Goal: Task Accomplishment & Management: Use online tool/utility

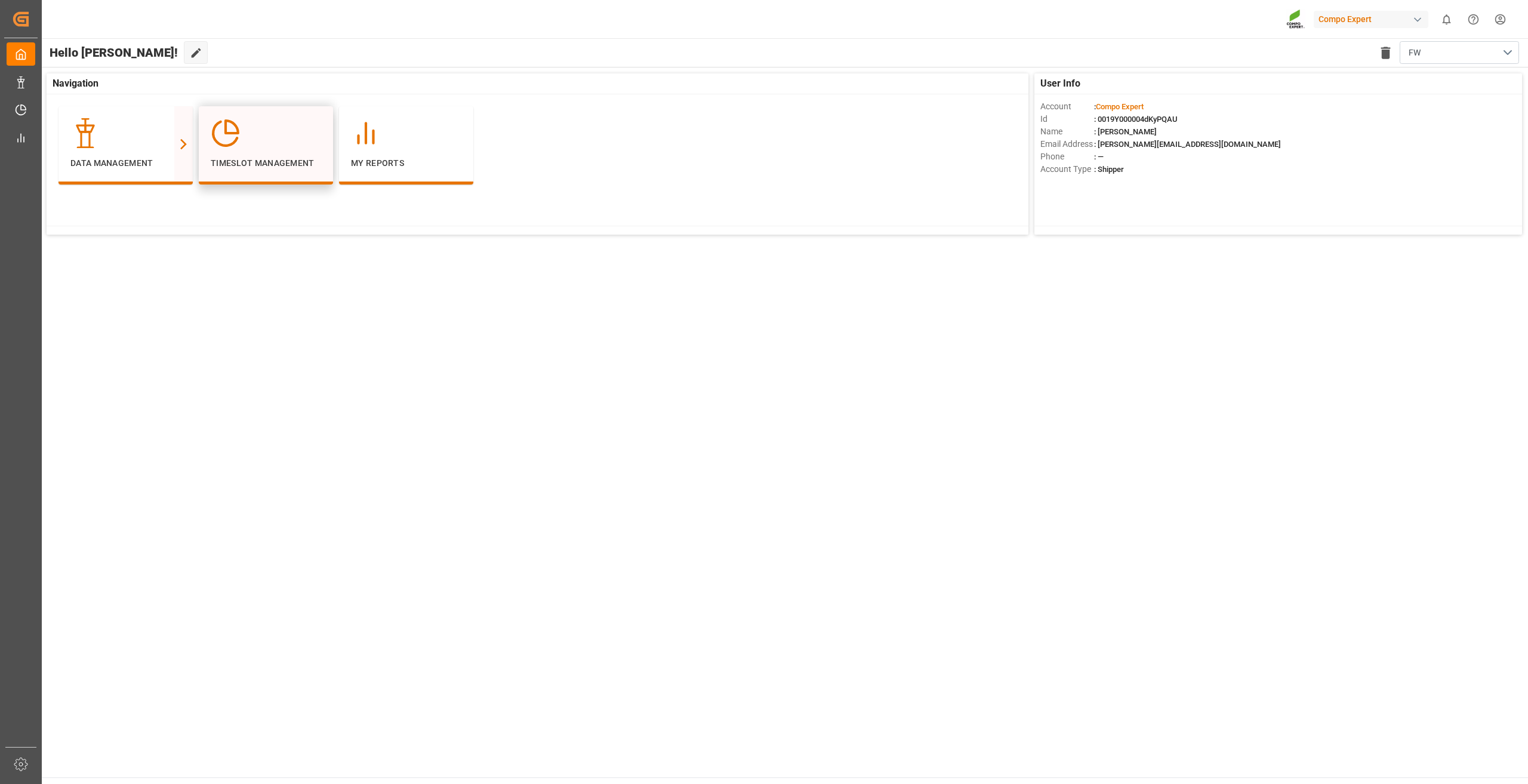
click at [258, 152] on div "Timeslot Management" at bounding box center [266, 144] width 110 height 51
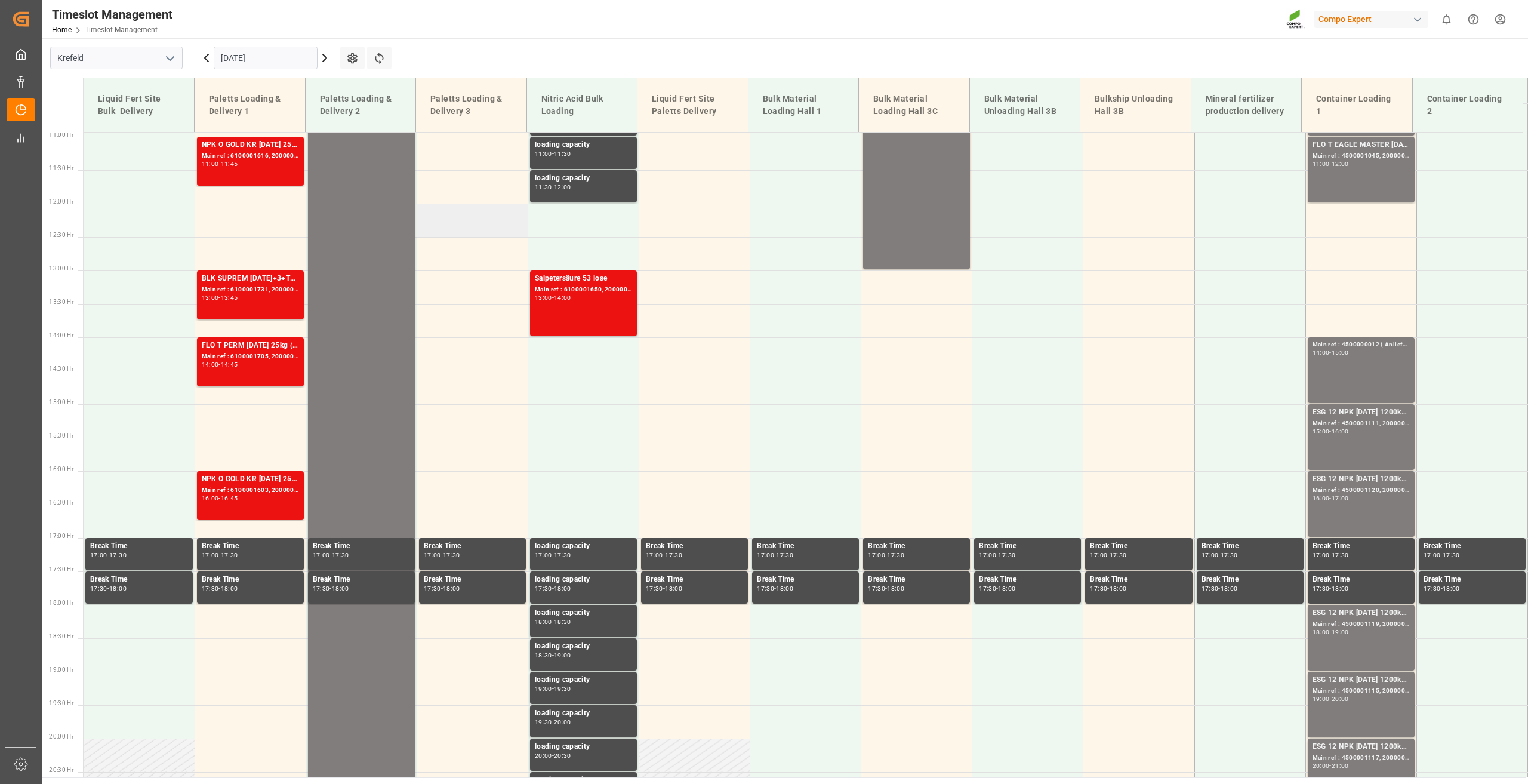
scroll to position [740, 0]
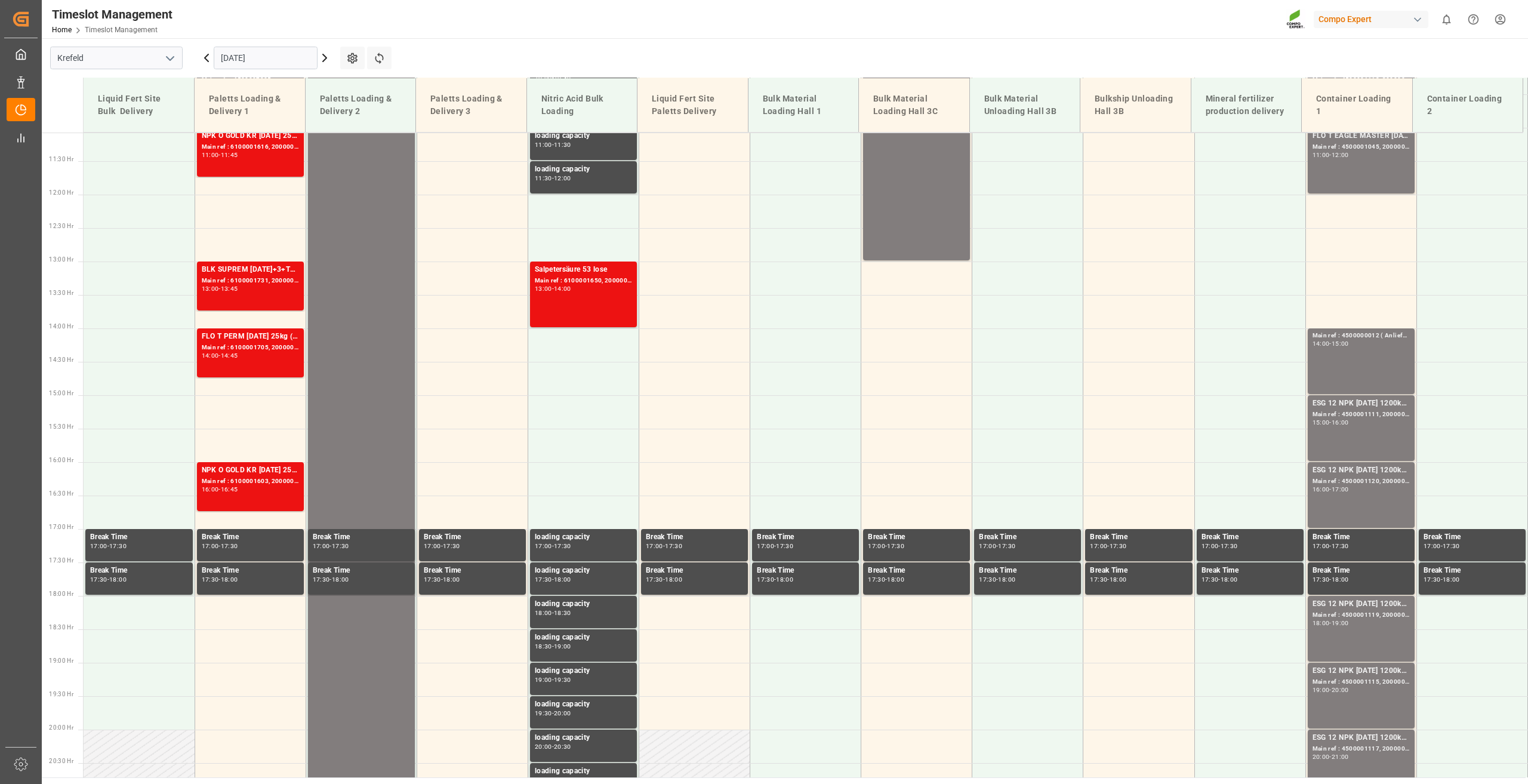
click at [322, 62] on icon at bounding box center [324, 57] width 14 height 14
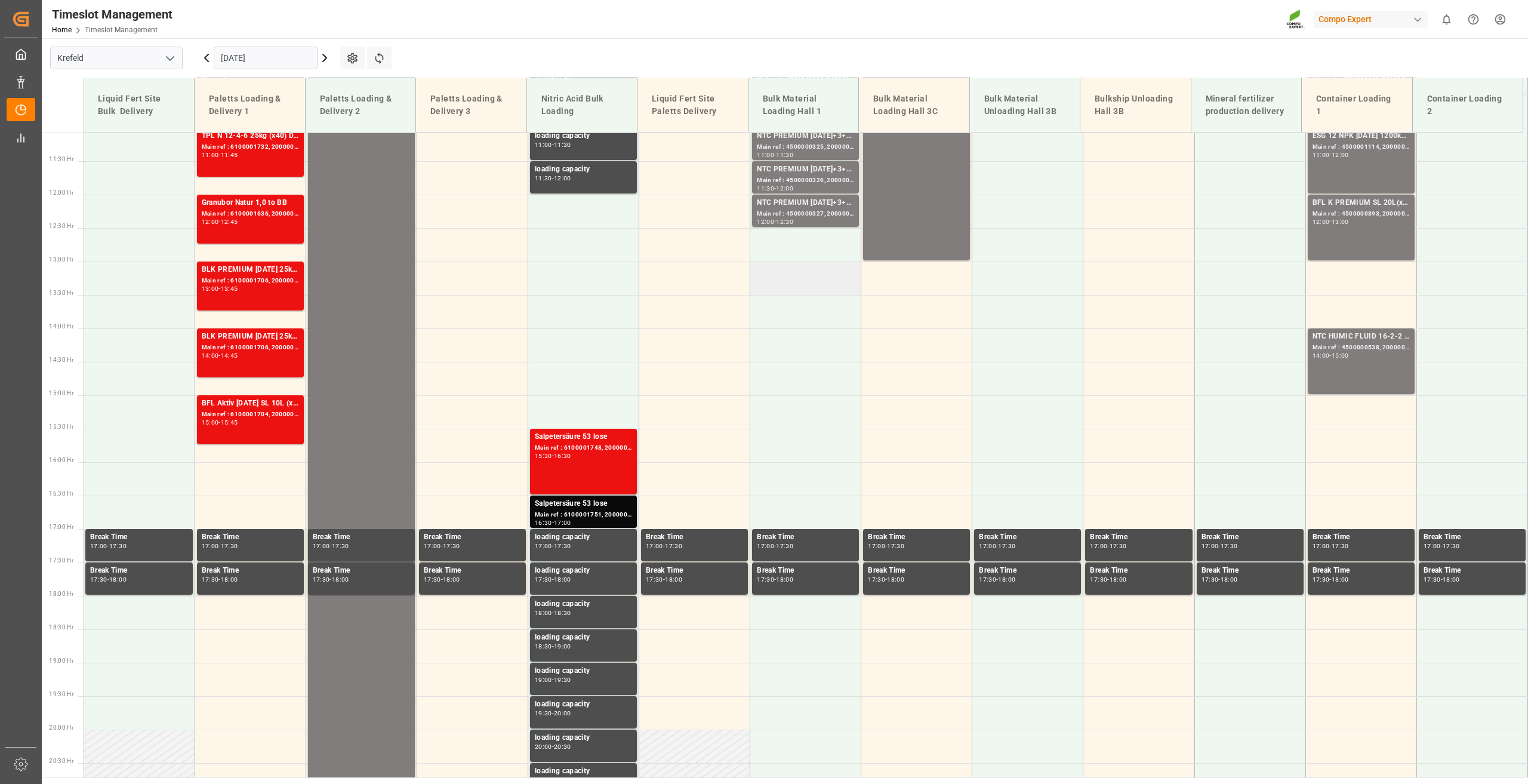
click at [791, 279] on td at bounding box center [806, 278] width 111 height 33
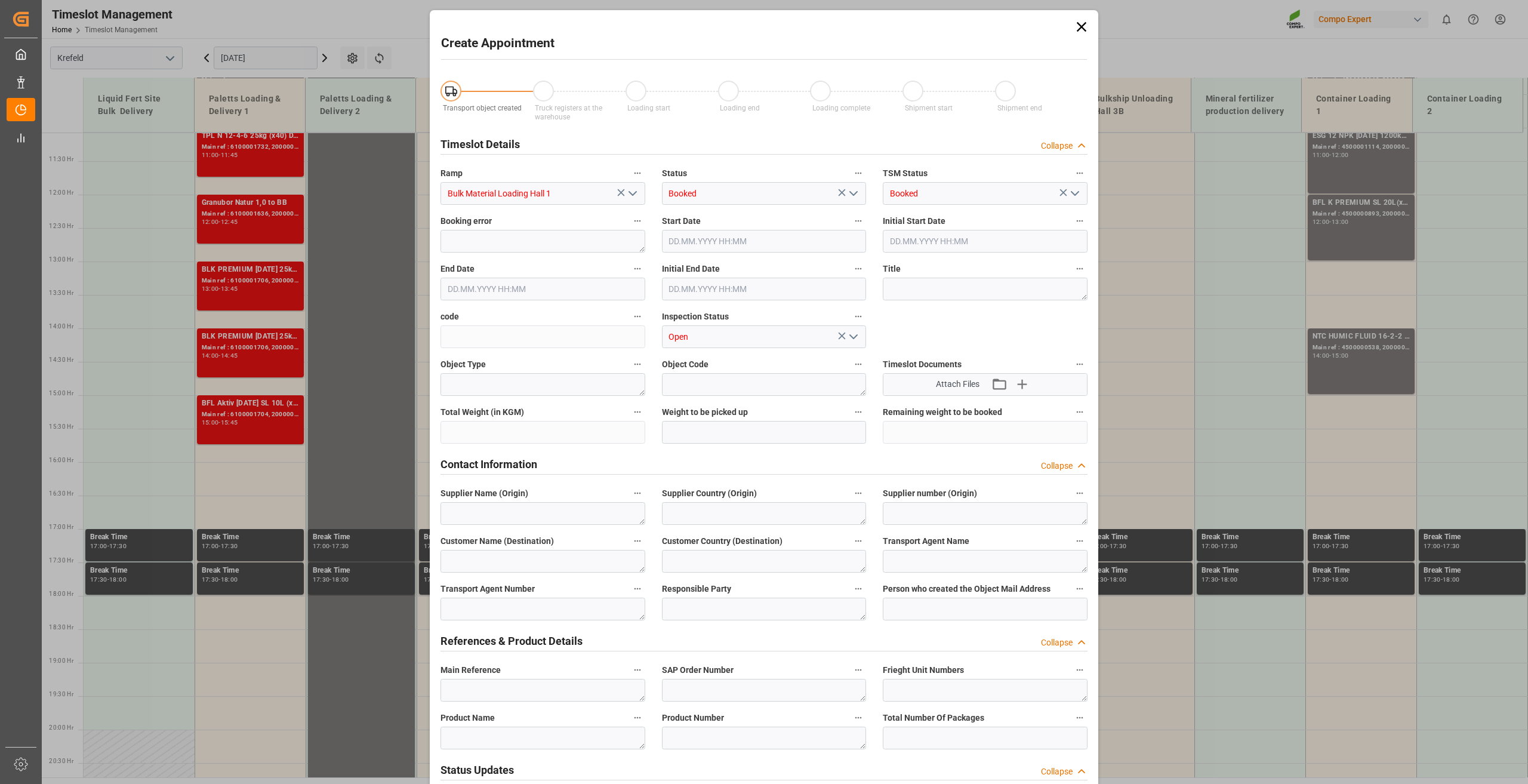
type input "[DATE] 13:00"
type input "[DATE] 13:30"
click at [904, 286] on textarea at bounding box center [985, 288] width 205 height 23
type textarea "Binnenschiff Abholung VdR"
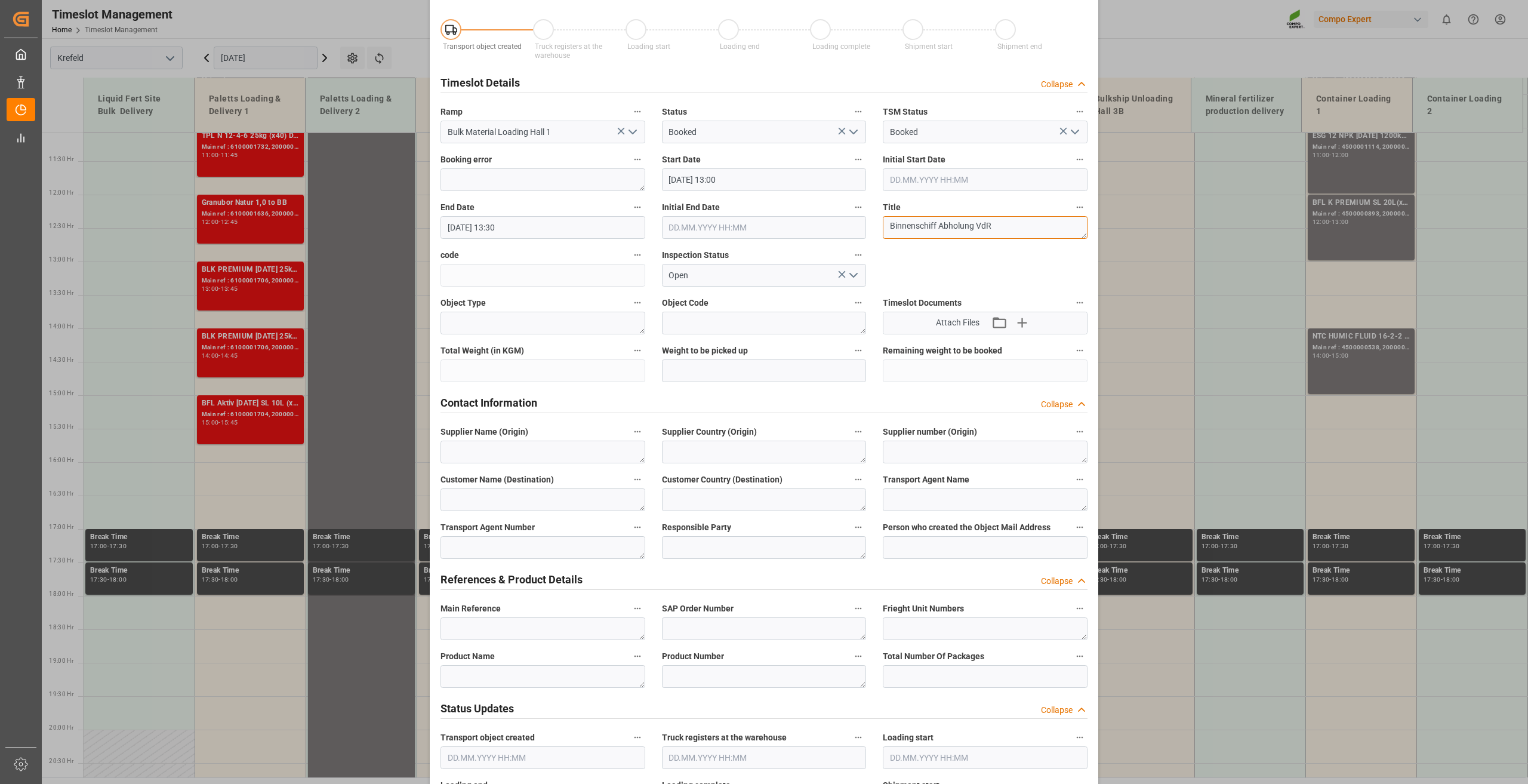
scroll to position [239, 0]
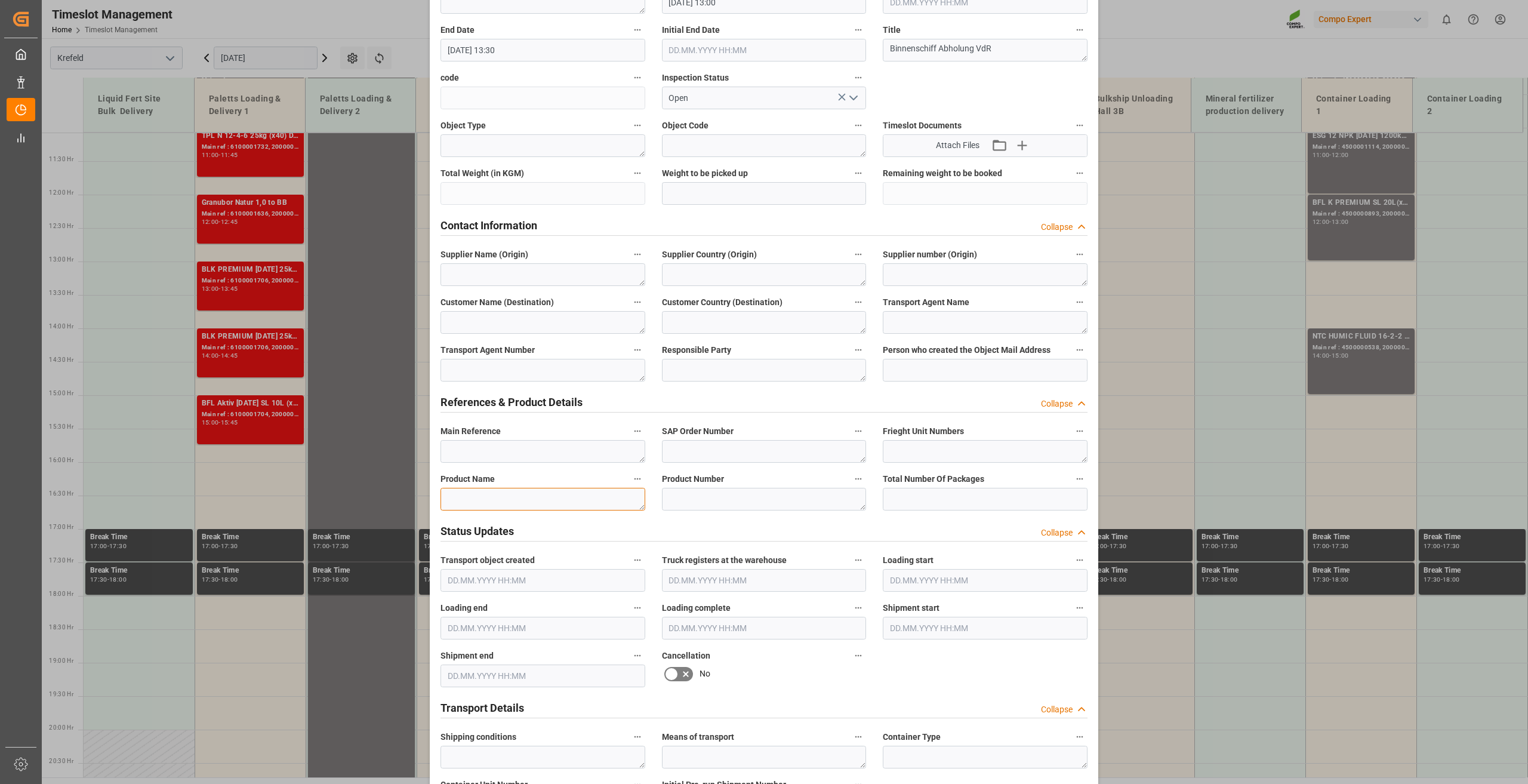
click at [493, 502] on textarea at bounding box center [543, 499] width 205 height 23
paste textarea "NTC PREMIUM [DATE]+3+TE BULK"
type textarea "NTC PREMIUM [DATE]+3+TE BULK"
click at [695, 499] on textarea at bounding box center [764, 499] width 205 height 23
paste textarea "2566502000"
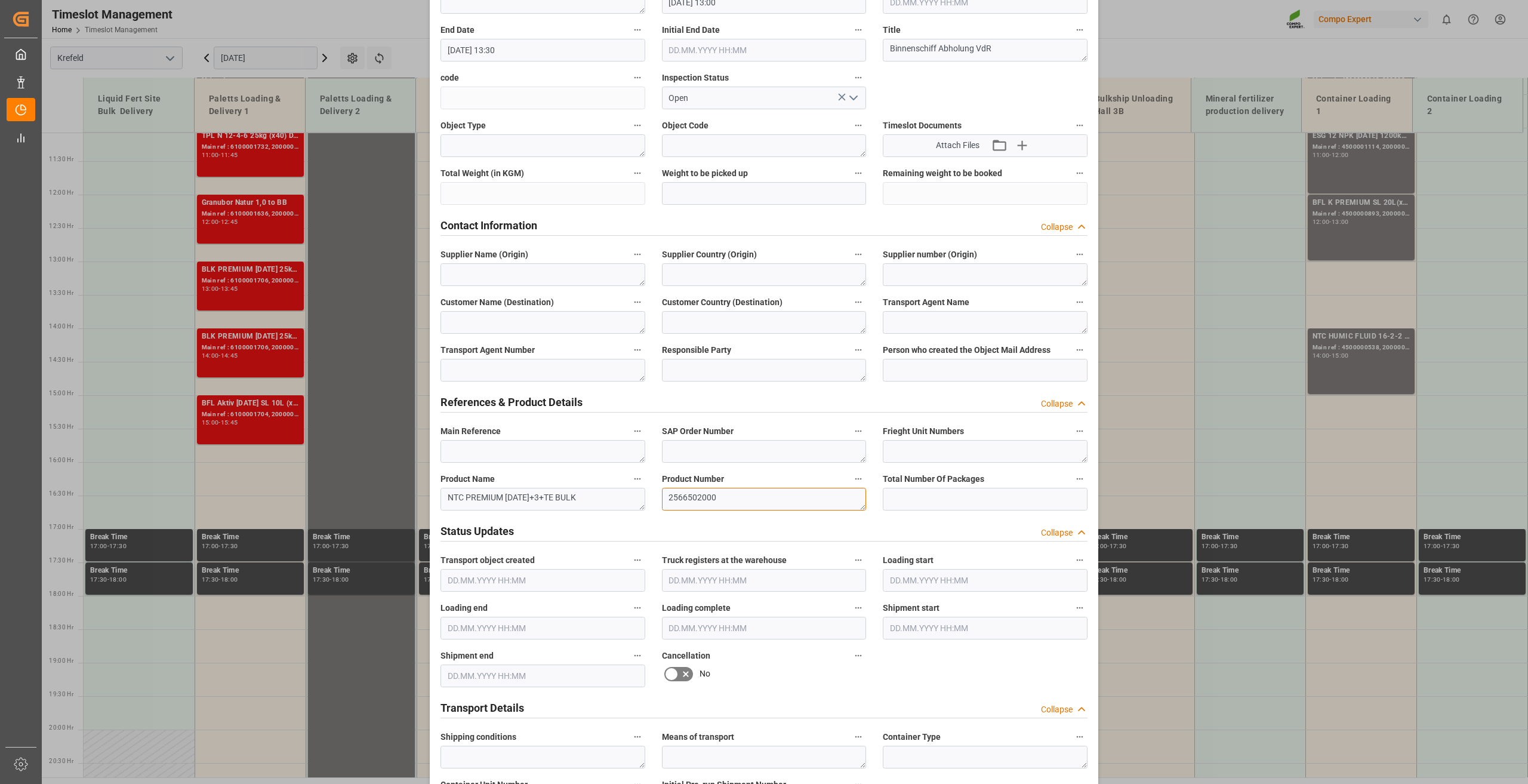
type textarea "2566502000"
click at [700, 186] on input "text" at bounding box center [764, 193] width 205 height 23
type input "400000"
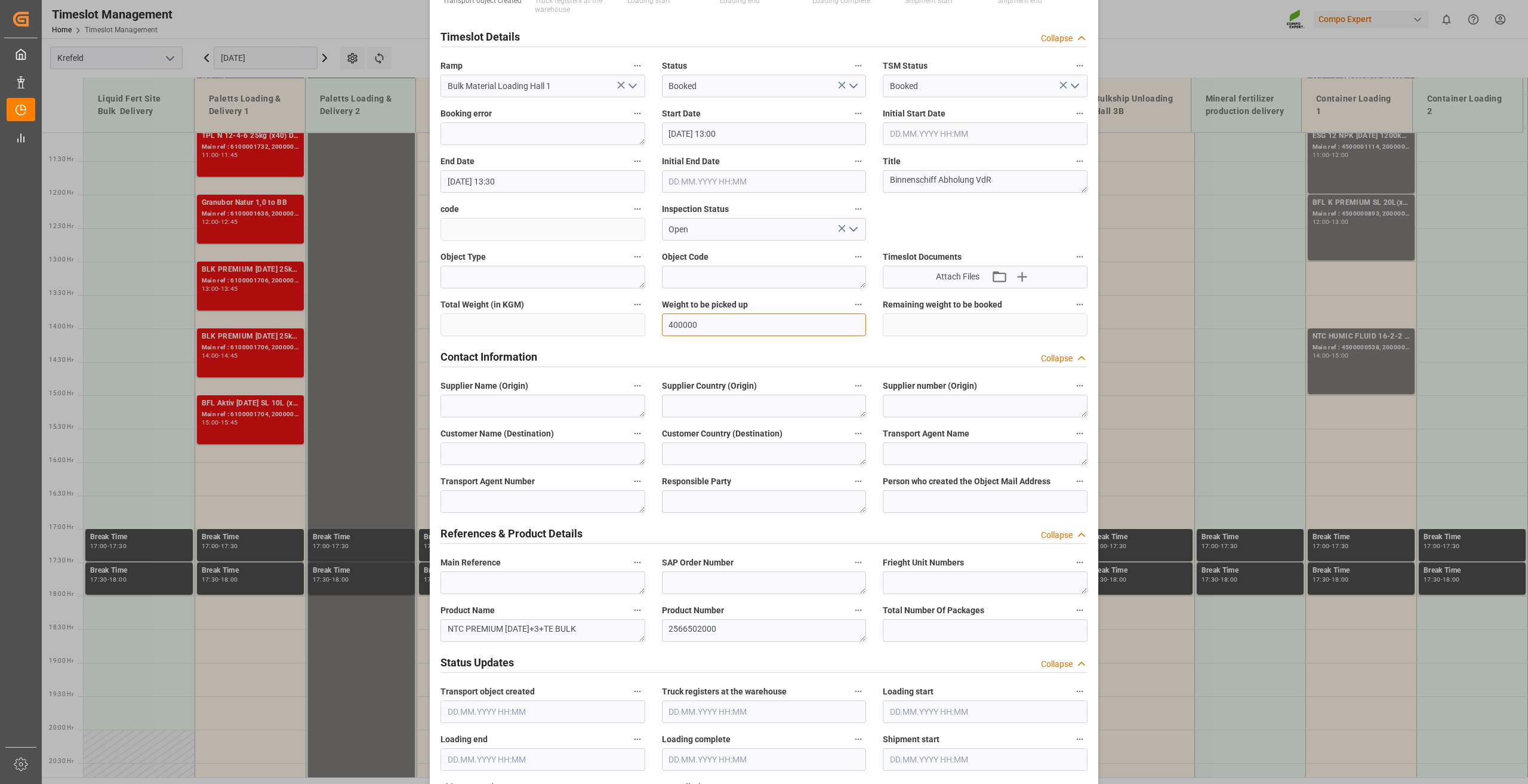
scroll to position [0, 0]
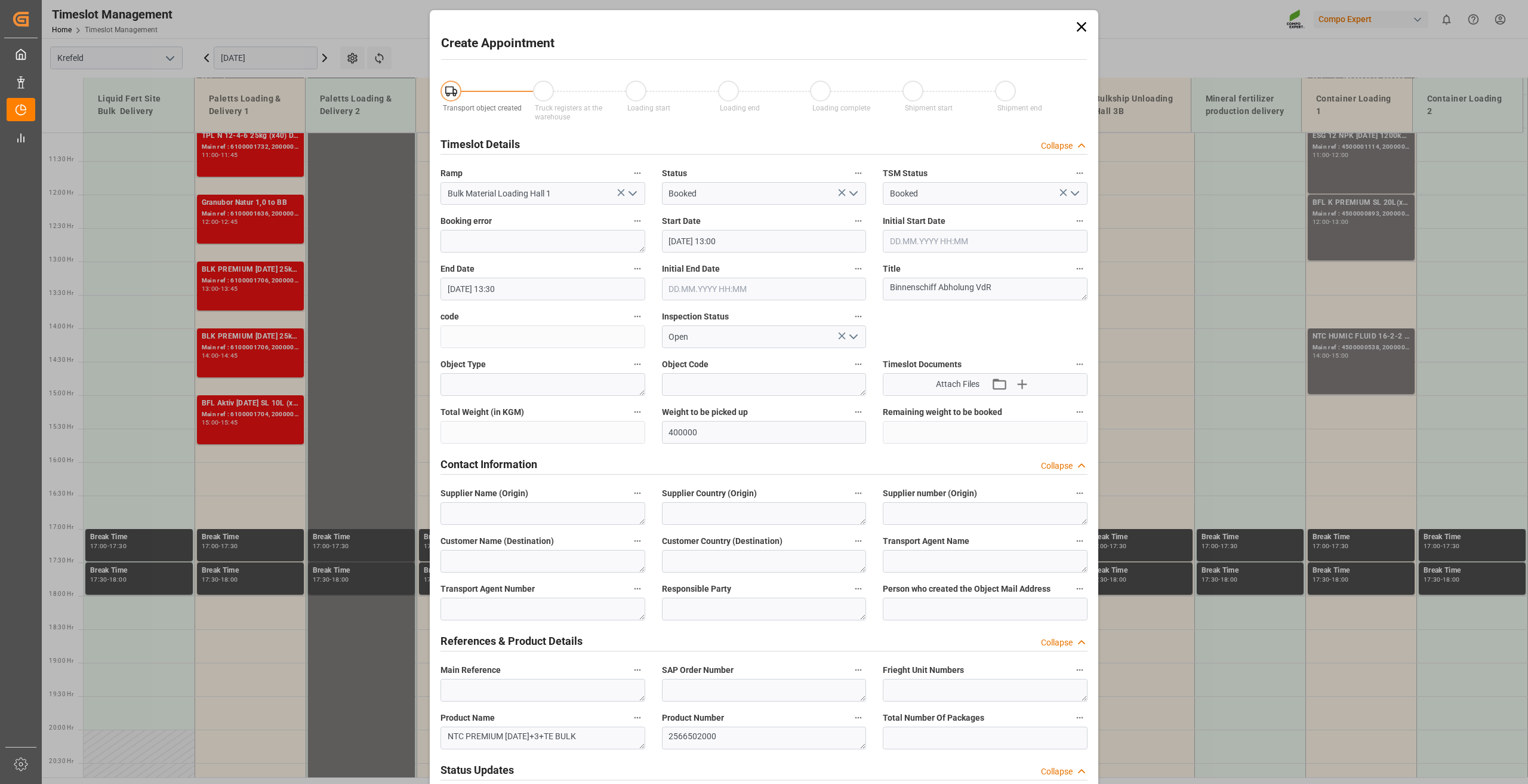
click at [500, 289] on input "[DATE] 13:30" at bounding box center [543, 288] width 205 height 23
click at [480, 383] on div "9" at bounding box center [478, 383] width 15 height 14
click at [627, 399] on li "21:00" at bounding box center [635, 398] width 51 height 30
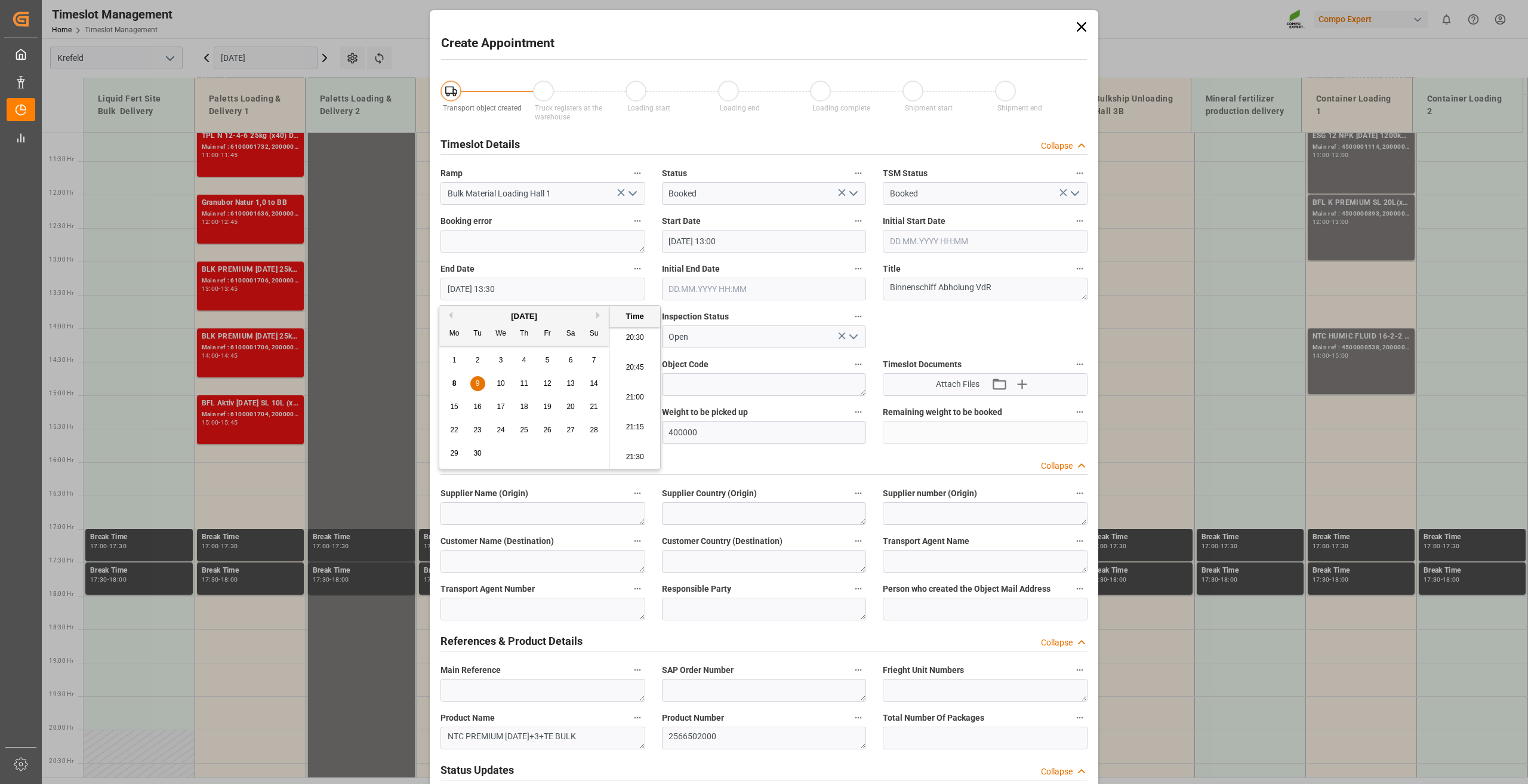
type input "[DATE] 21:00"
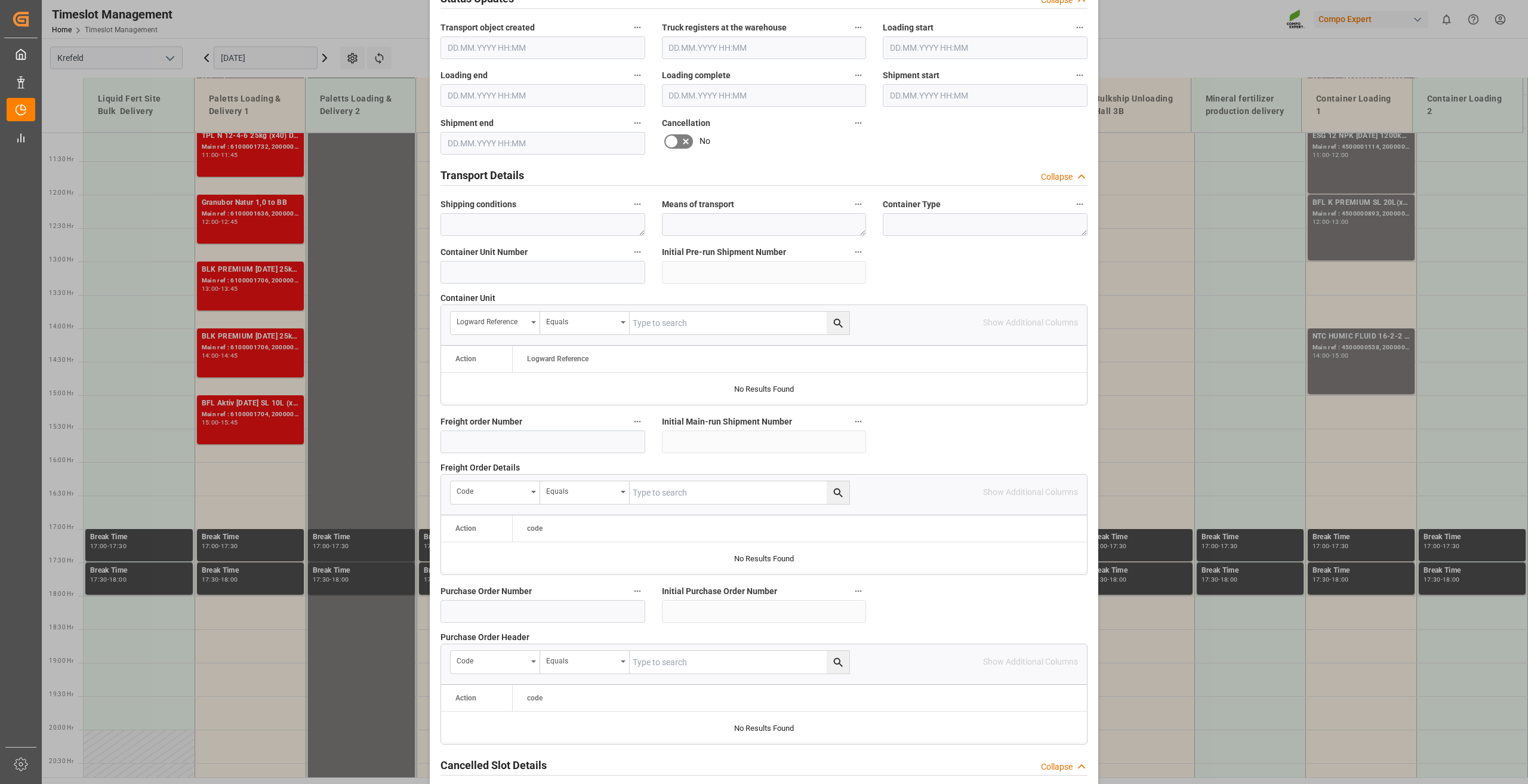
scroll to position [873, 0]
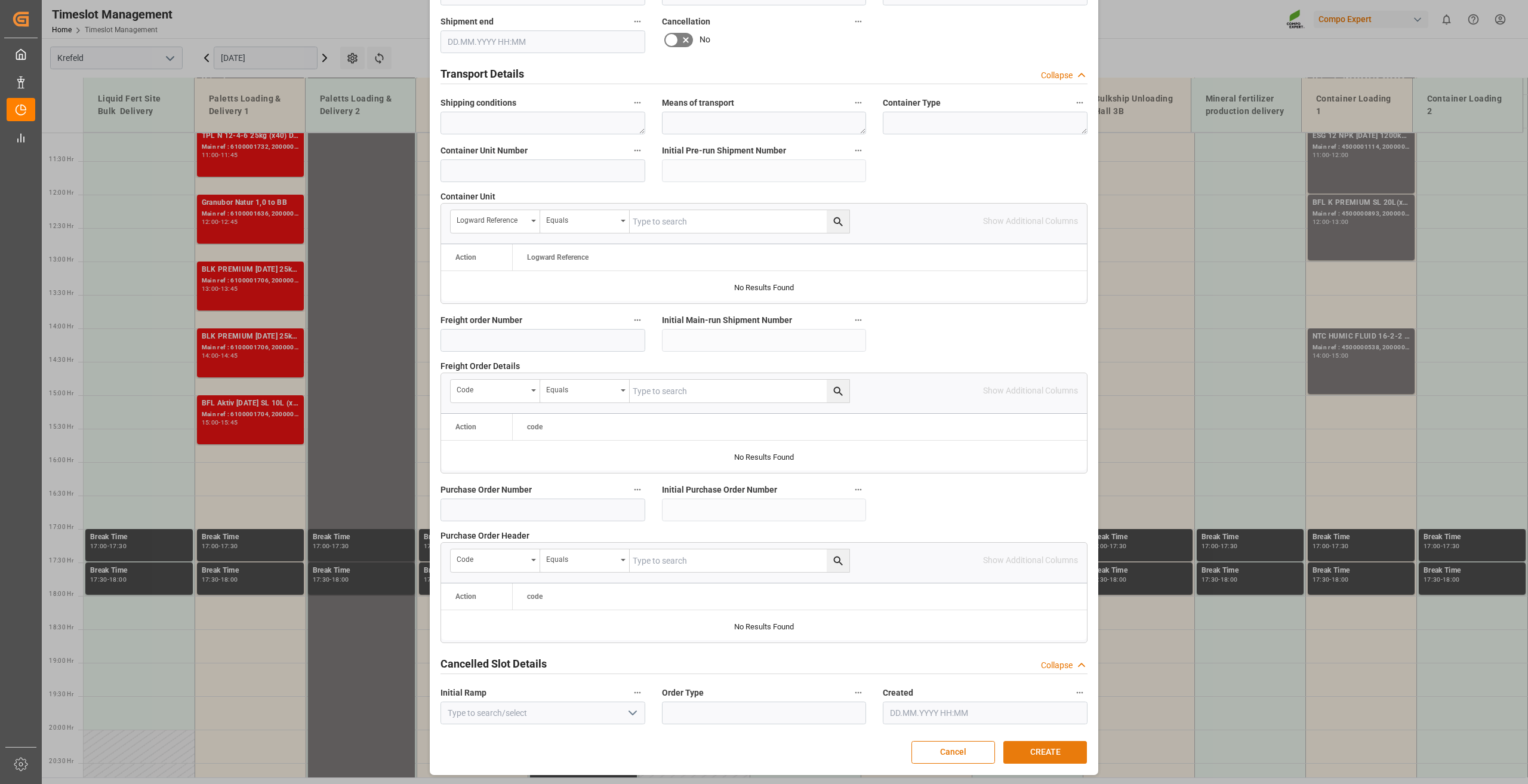
click at [1031, 752] on button "CREATE" at bounding box center [1045, 752] width 84 height 23
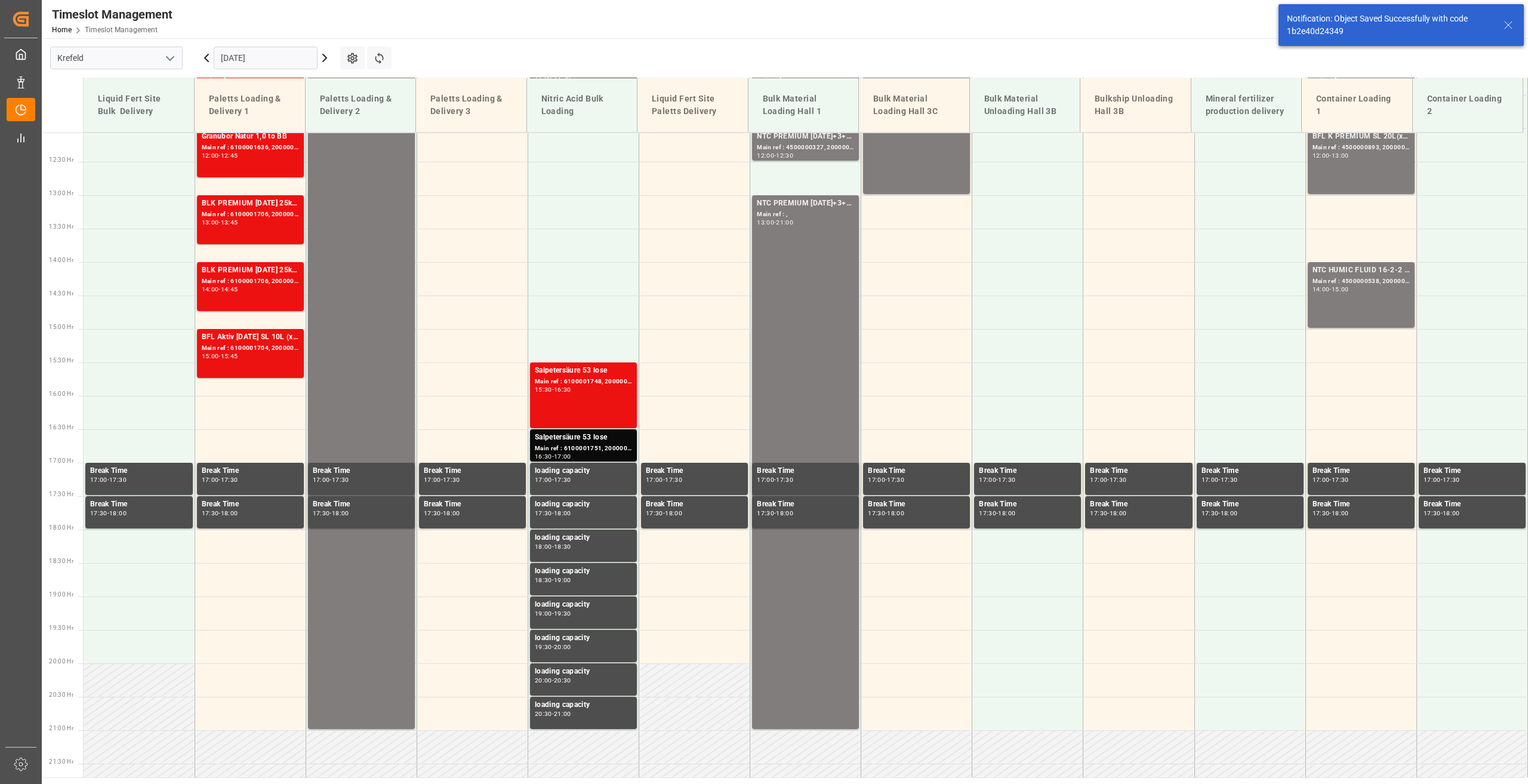
scroll to position [807, 0]
click at [324, 61] on icon at bounding box center [325, 58] width 4 height 7
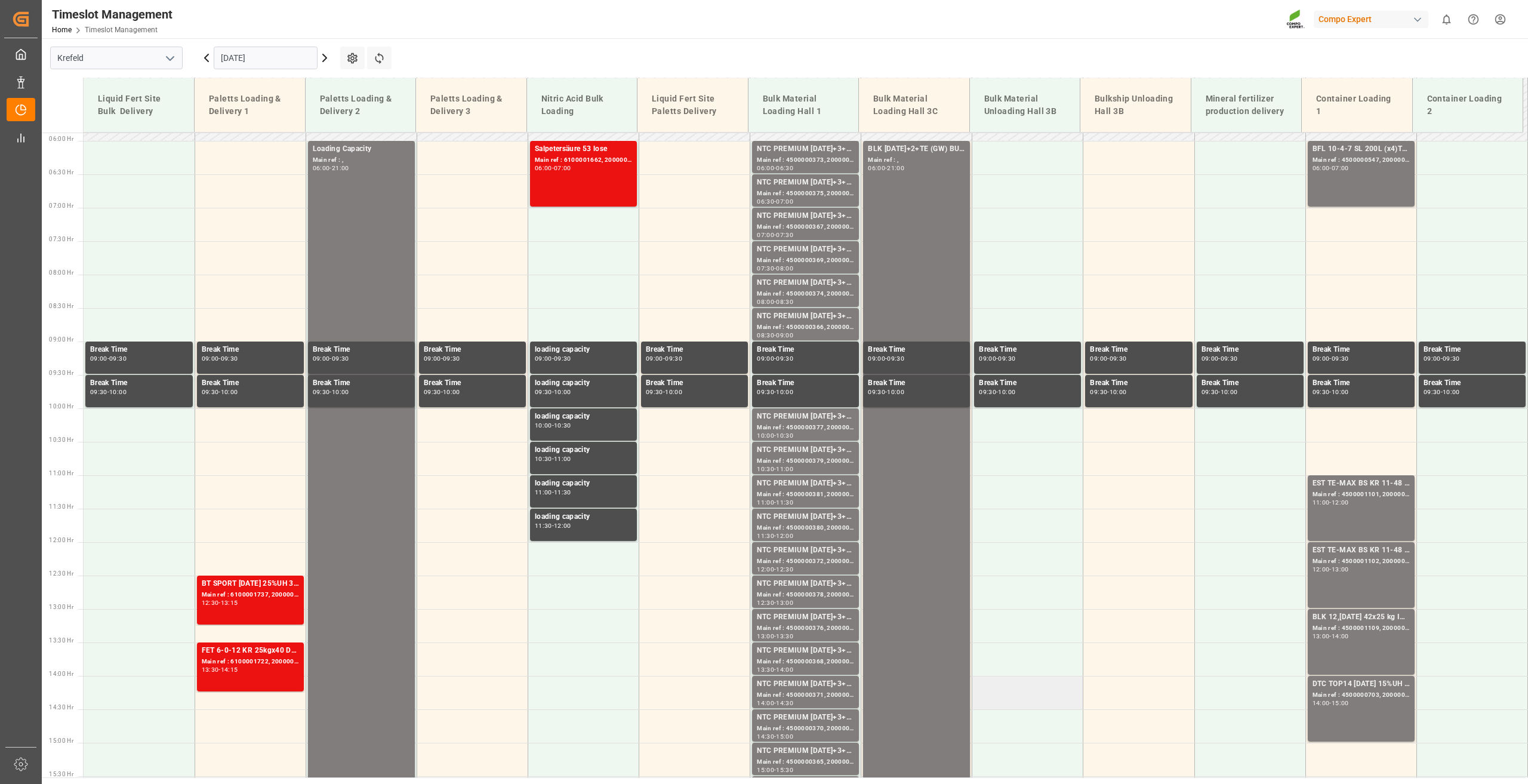
scroll to position [382, 0]
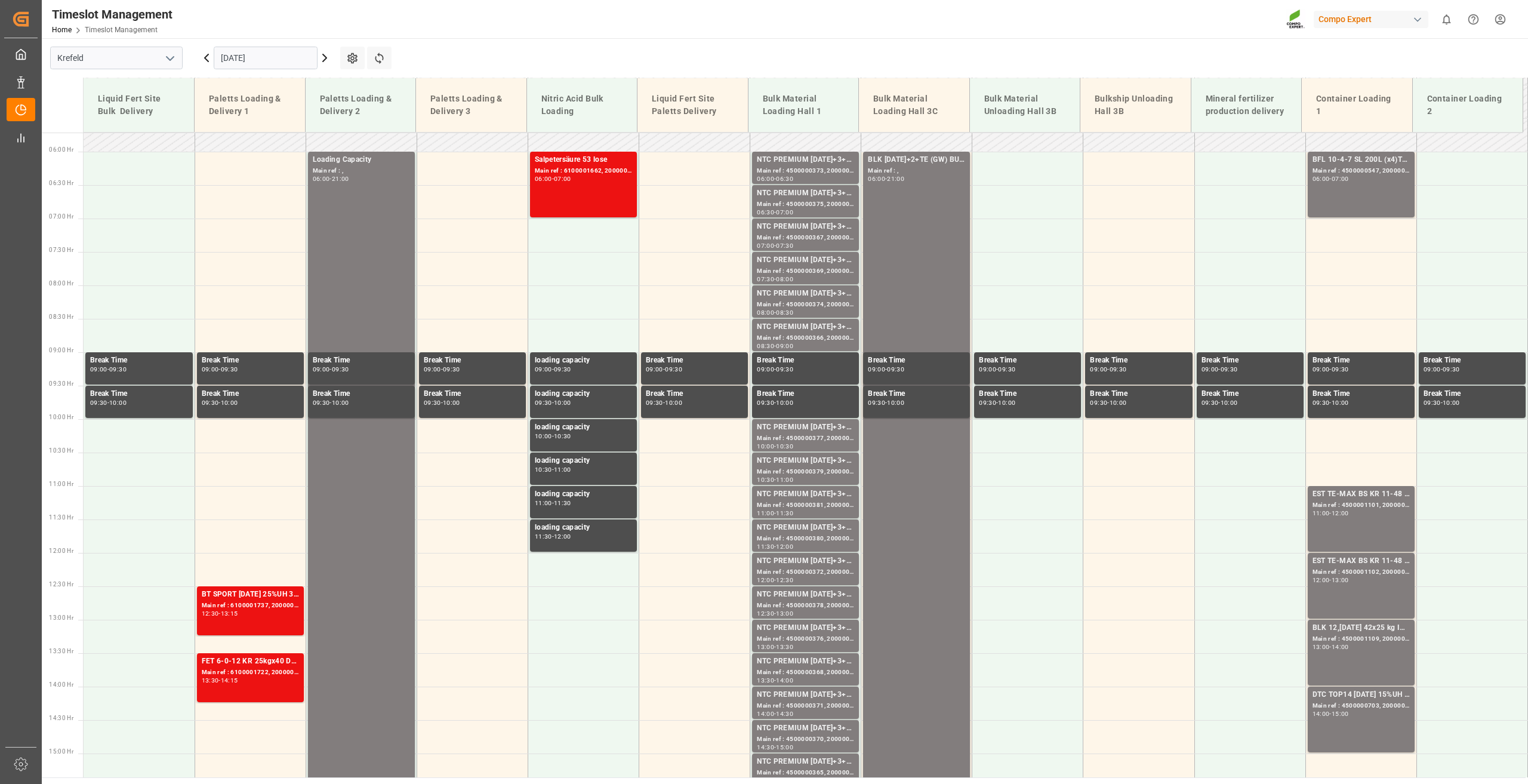
click at [213, 57] on icon at bounding box center [206, 57] width 14 height 14
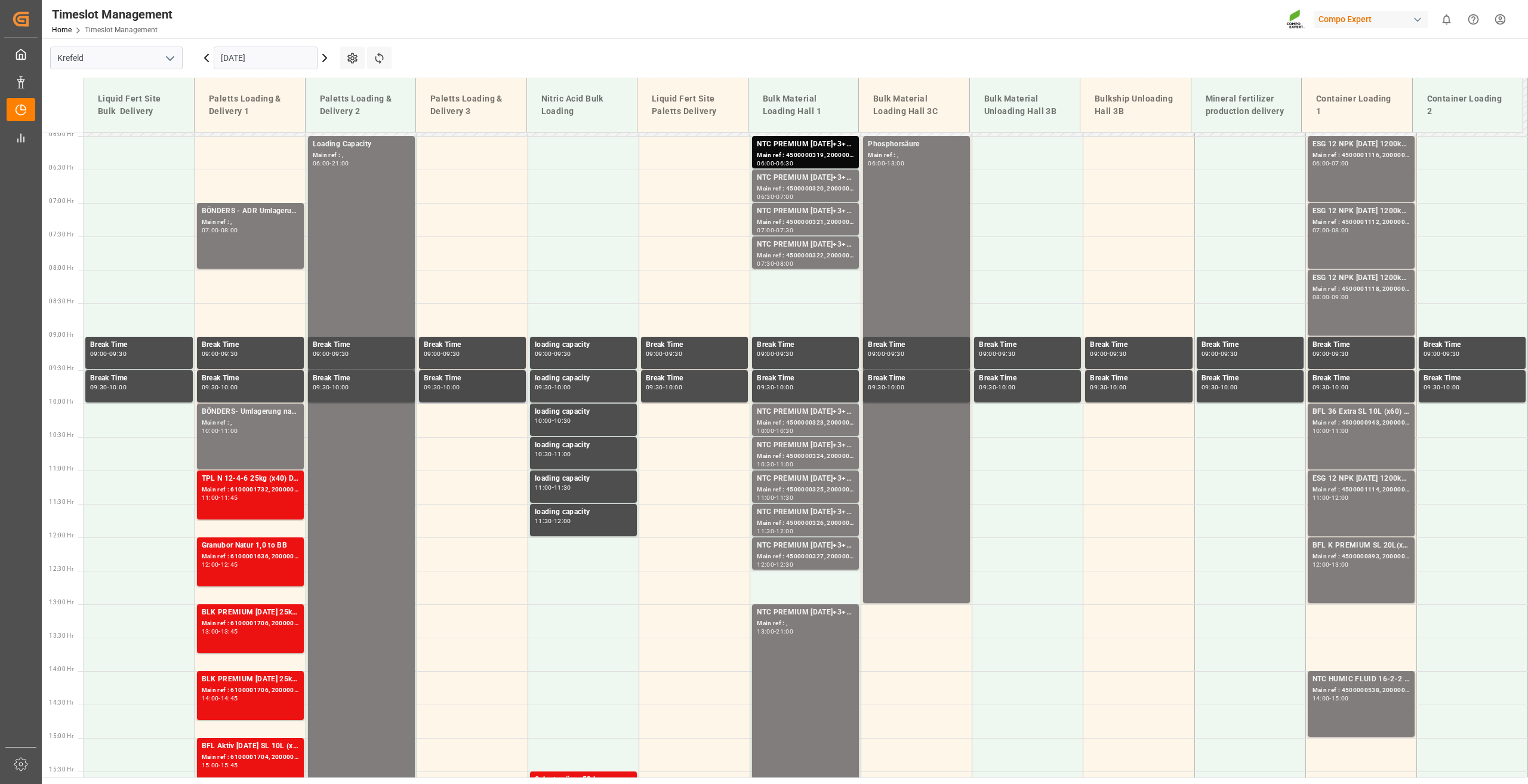
scroll to position [561, 0]
